Goal: Navigation & Orientation: Find specific page/section

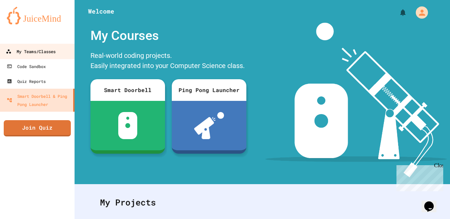
click at [45, 49] on div "My Teams/Classes" at bounding box center [31, 51] width 50 height 8
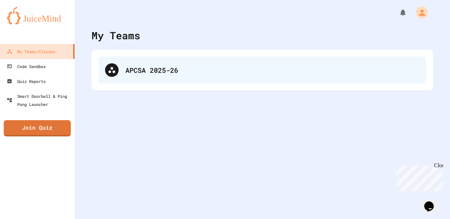
click at [129, 70] on div "APCSA 2025-26" at bounding box center [272, 70] width 294 height 10
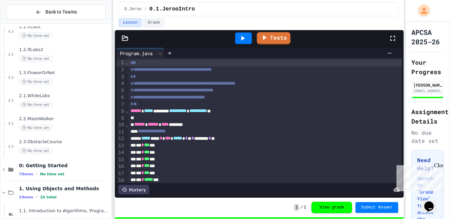
scroll to position [292, 0]
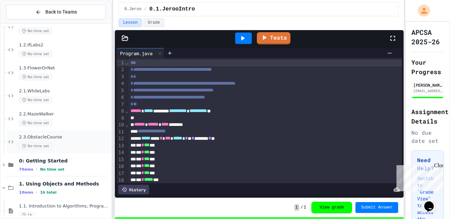
click at [52, 138] on span "2.3.ObstacleCourse" at bounding box center [64, 137] width 91 height 6
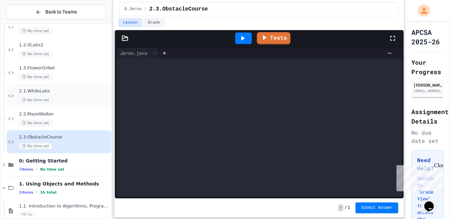
click at [54, 92] on span "2.1.WhileLabs" at bounding box center [64, 91] width 91 height 6
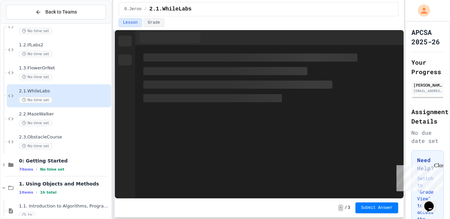
scroll to position [225, 0]
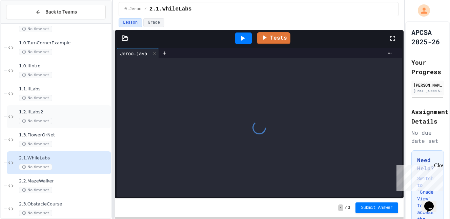
click at [55, 120] on div "No time set" at bounding box center [64, 121] width 91 height 6
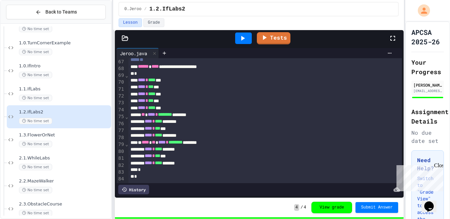
scroll to position [455, 0]
